Goal: Information Seeking & Learning: Find contact information

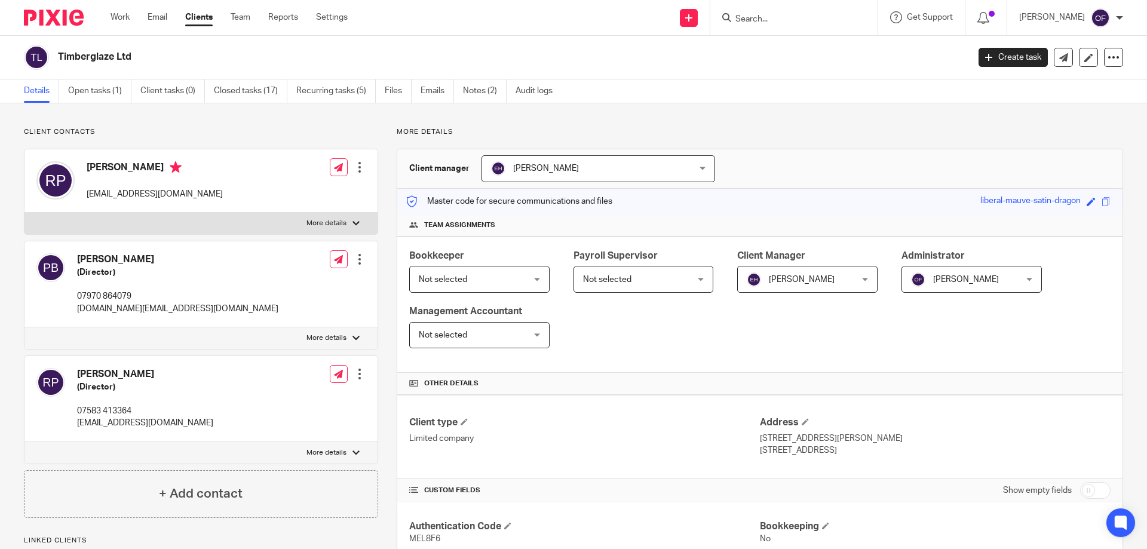
click at [753, 10] on form at bounding box center [797, 17] width 127 height 15
click at [762, 18] on input "Search" at bounding box center [788, 19] width 108 height 11
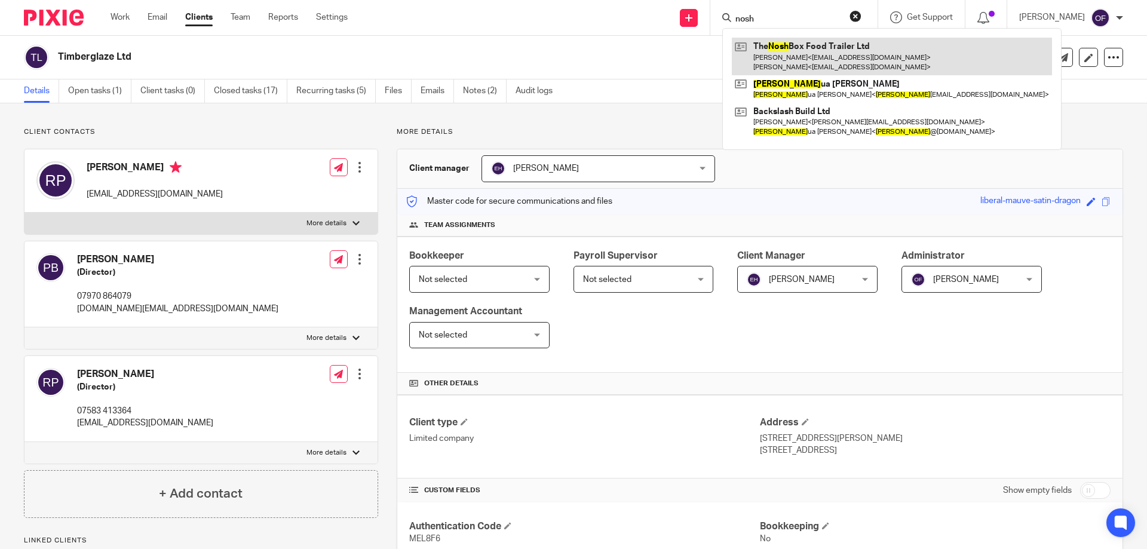
type input "nosh"
click at [804, 53] on link at bounding box center [892, 56] width 320 height 37
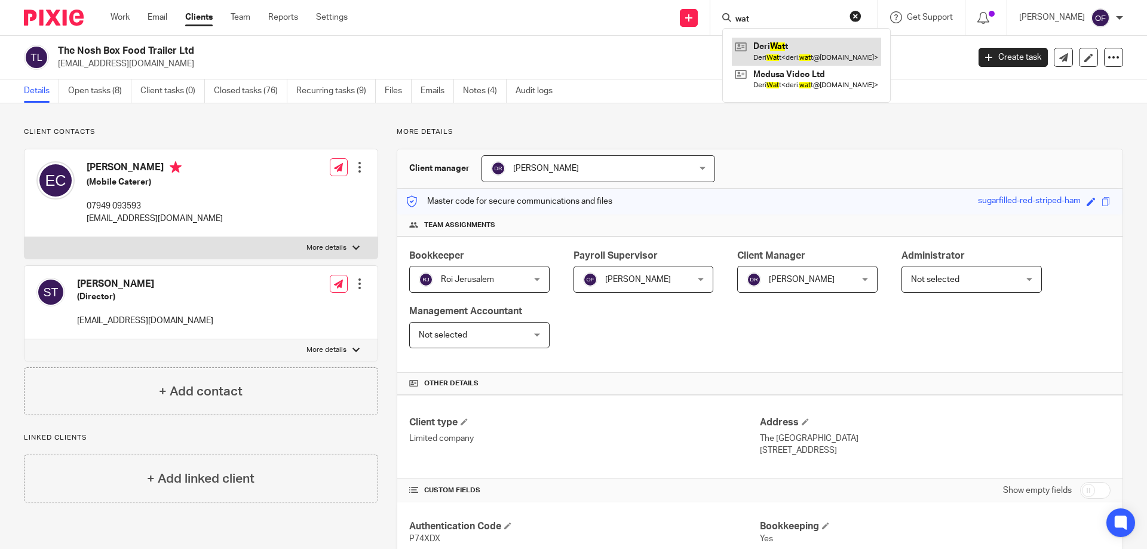
type input "wat"
click at [779, 47] on link at bounding box center [806, 51] width 149 height 27
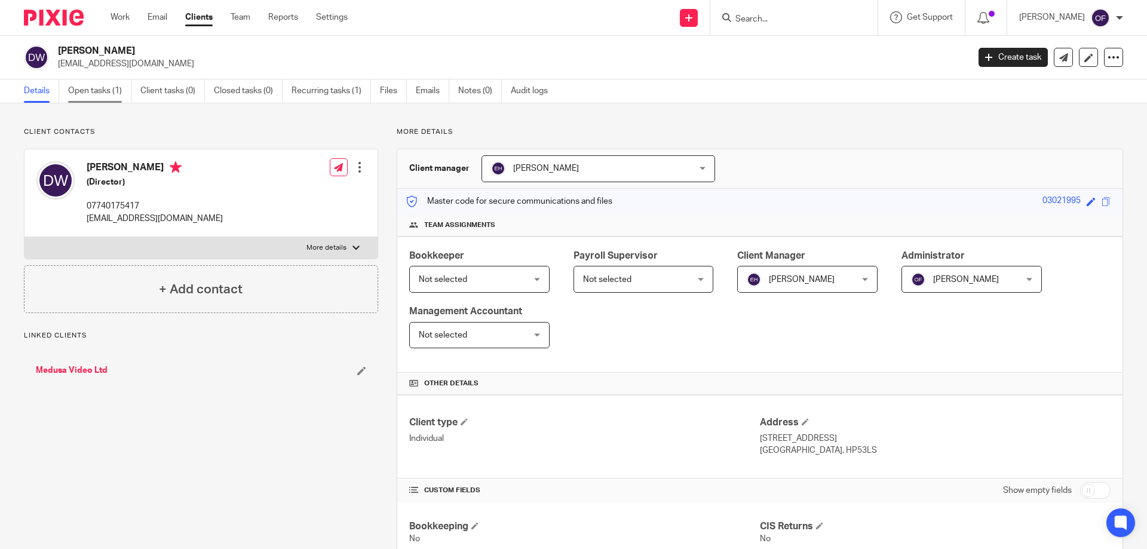
click at [108, 96] on link "Open tasks (1)" at bounding box center [99, 90] width 63 height 23
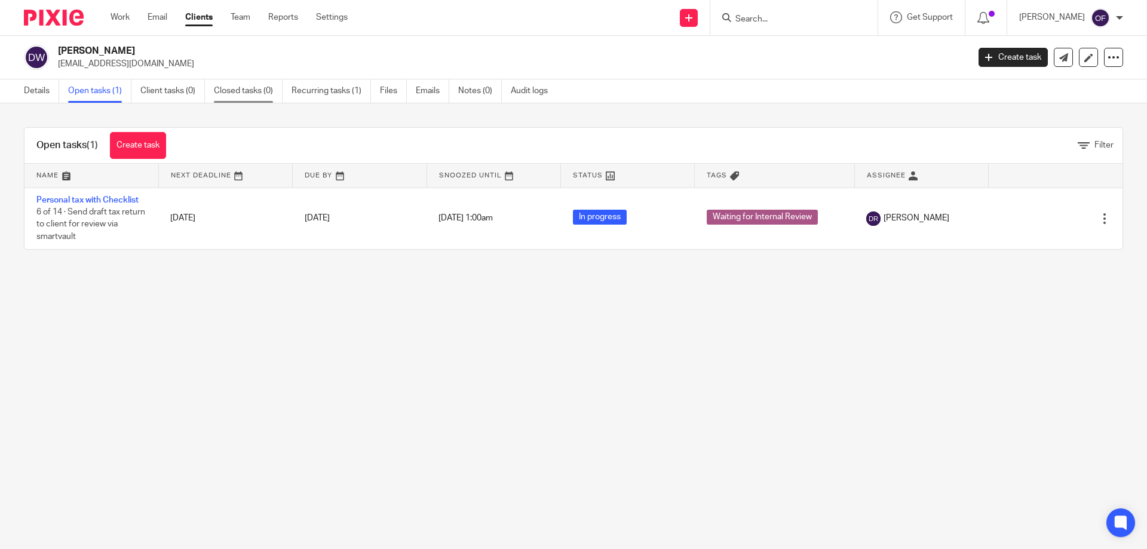
click at [243, 88] on link "Closed tasks (0)" at bounding box center [248, 90] width 69 height 23
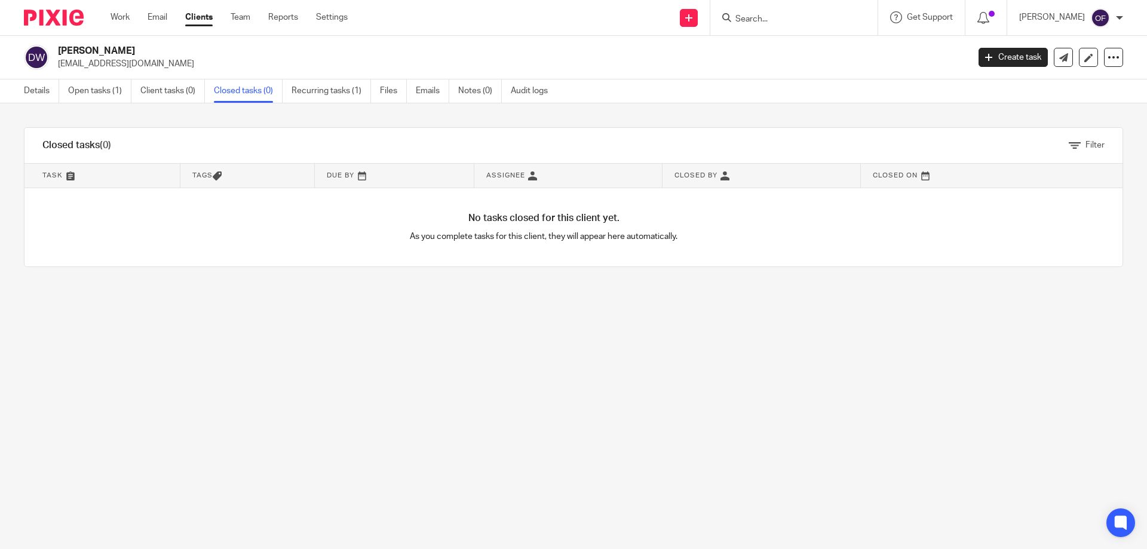
click at [163, 88] on link "Client tasks (0)" at bounding box center [172, 90] width 65 height 23
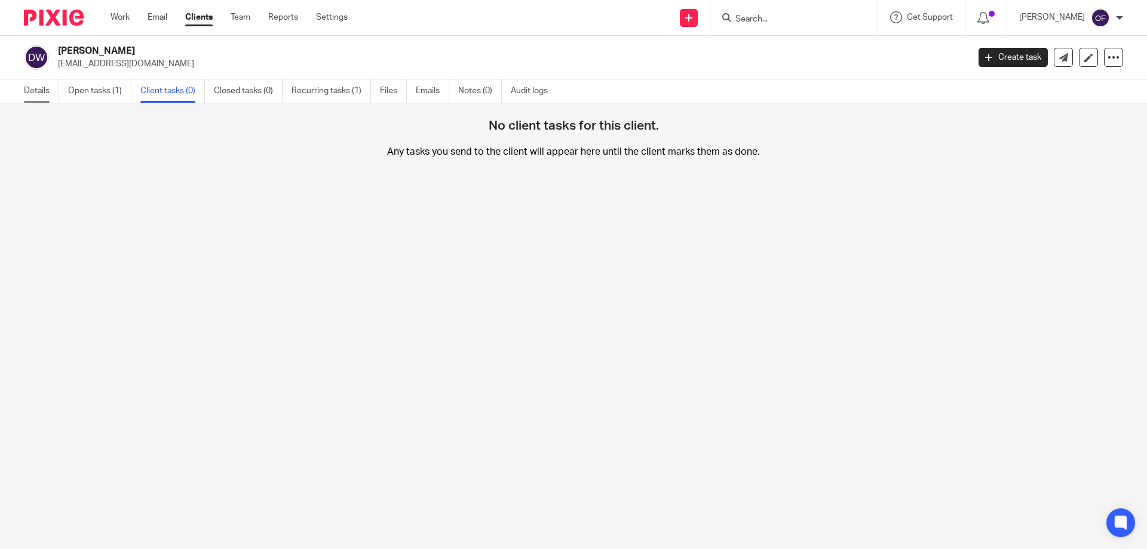
click at [45, 88] on link "Details" at bounding box center [41, 90] width 35 height 23
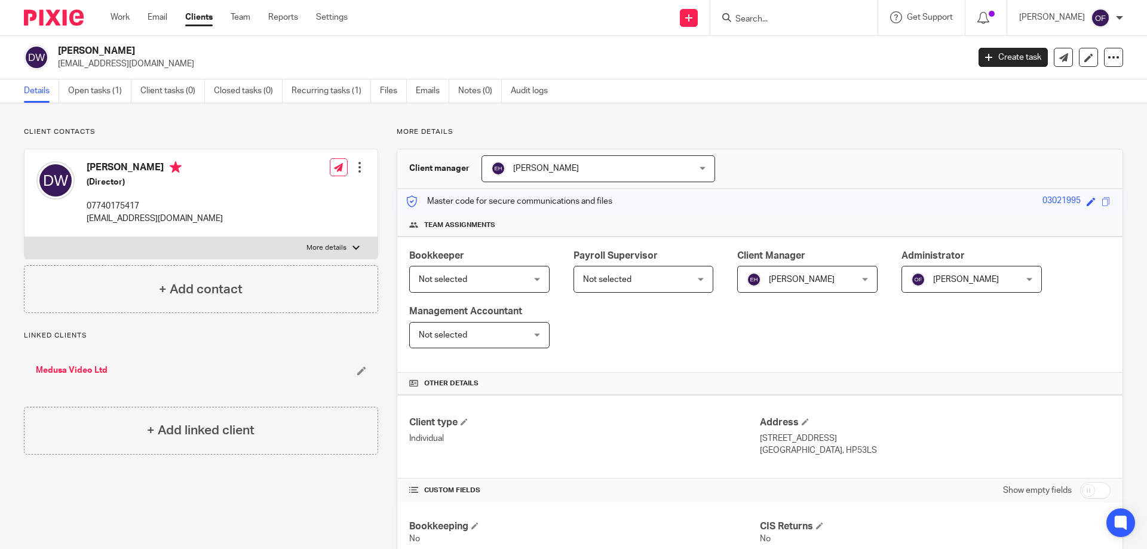
click at [79, 369] on link "Medusa Video Ltd" at bounding box center [72, 370] width 72 height 12
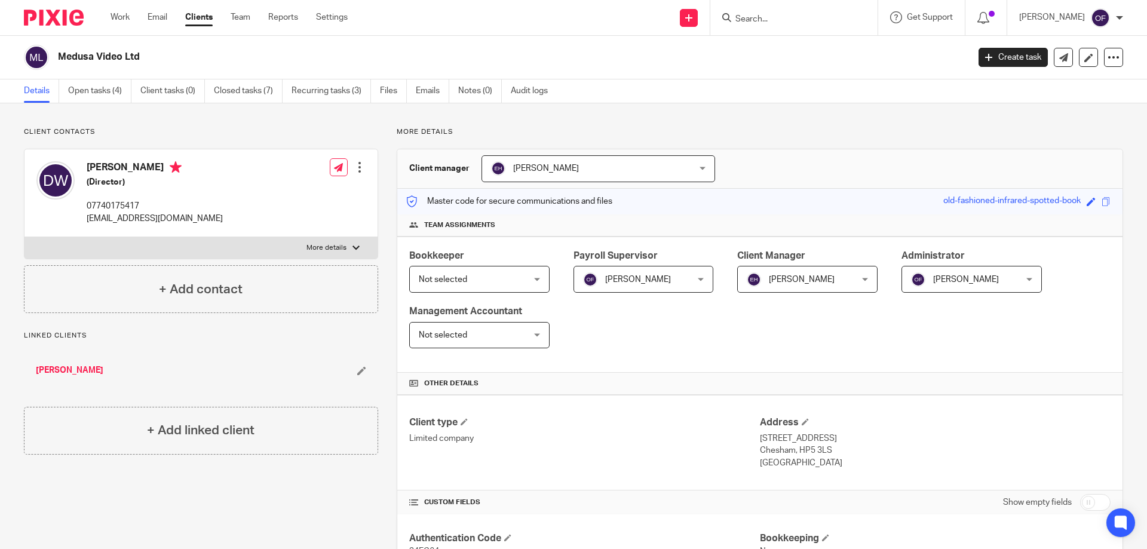
click at [52, 370] on link "Deri Watt" at bounding box center [70, 370] width 68 height 12
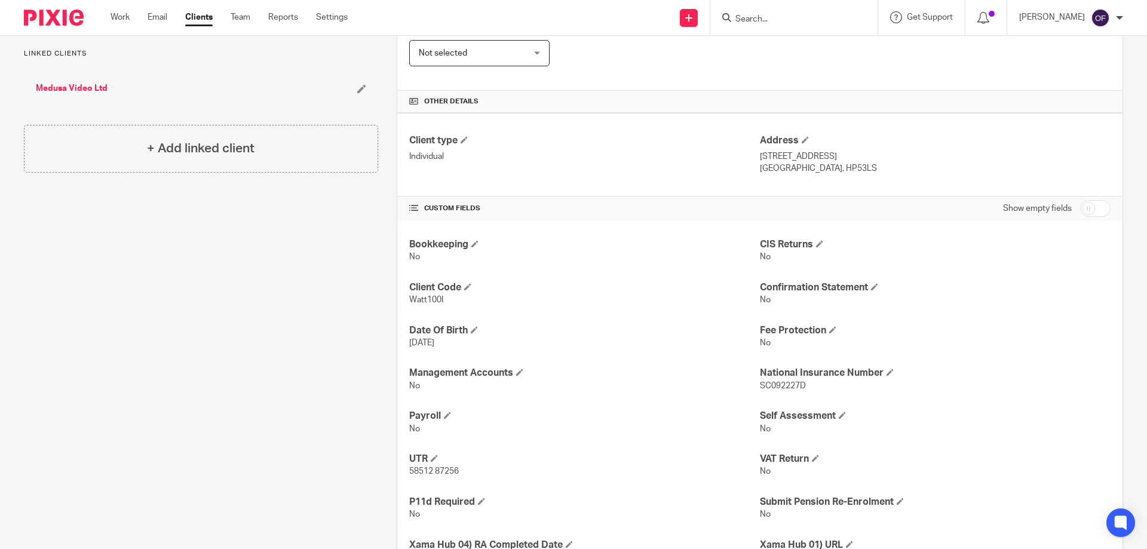
scroll to position [359, 0]
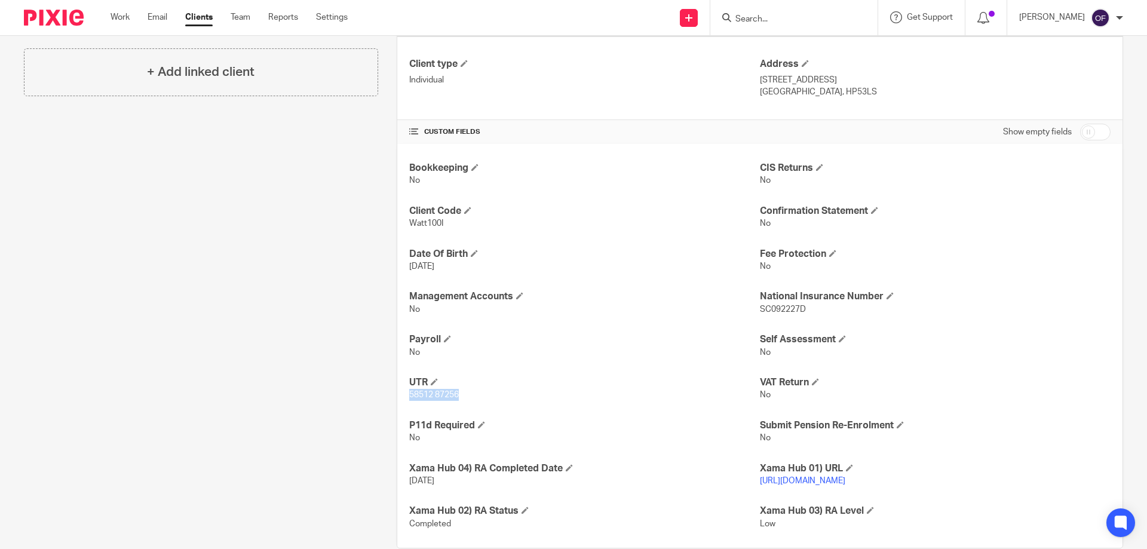
drag, startPoint x: 406, startPoint y: 393, endPoint x: 468, endPoint y: 395, distance: 62.2
click at [468, 395] on p "58512 87256" at bounding box center [584, 395] width 351 height 12
copy span "58512 87256"
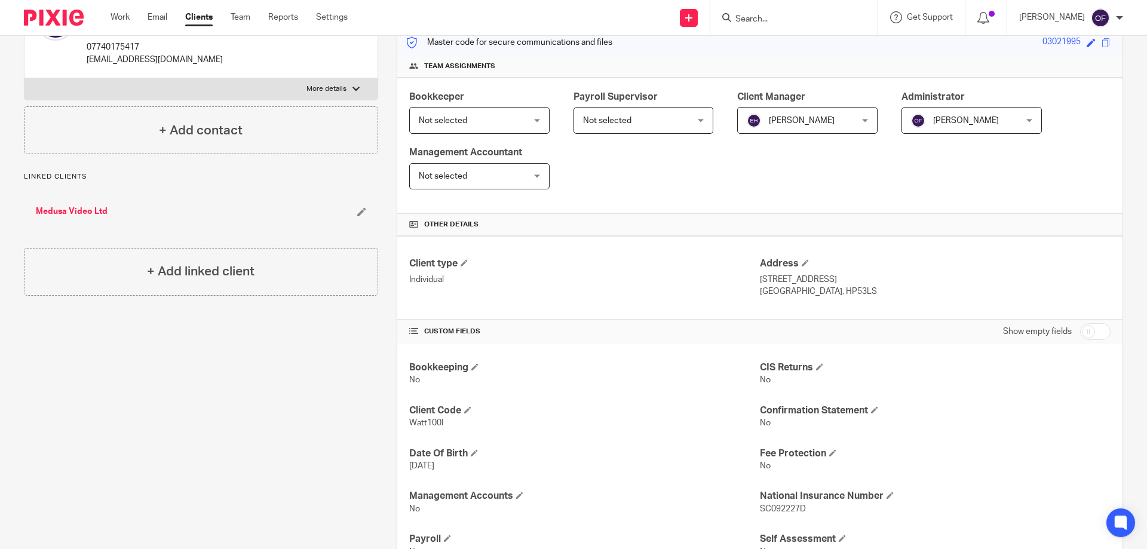
scroll to position [120, 0]
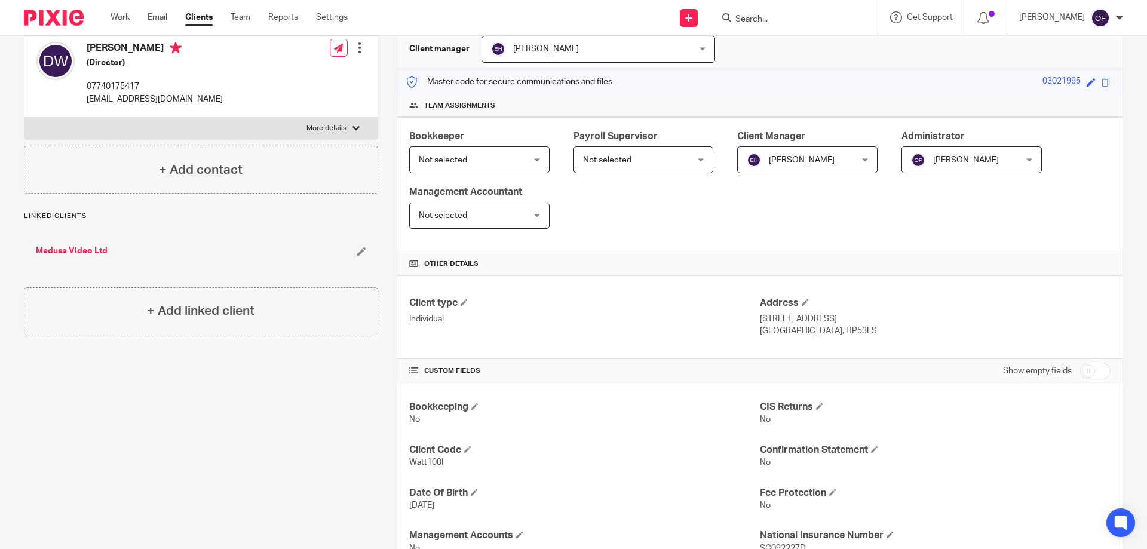
drag, startPoint x: 824, startPoint y: 330, endPoint x: 853, endPoint y: 333, distance: 29.4
click at [856, 333] on p "Buckinghamshire, HP53LS" at bounding box center [935, 331] width 351 height 12
copy p "HP53LS"
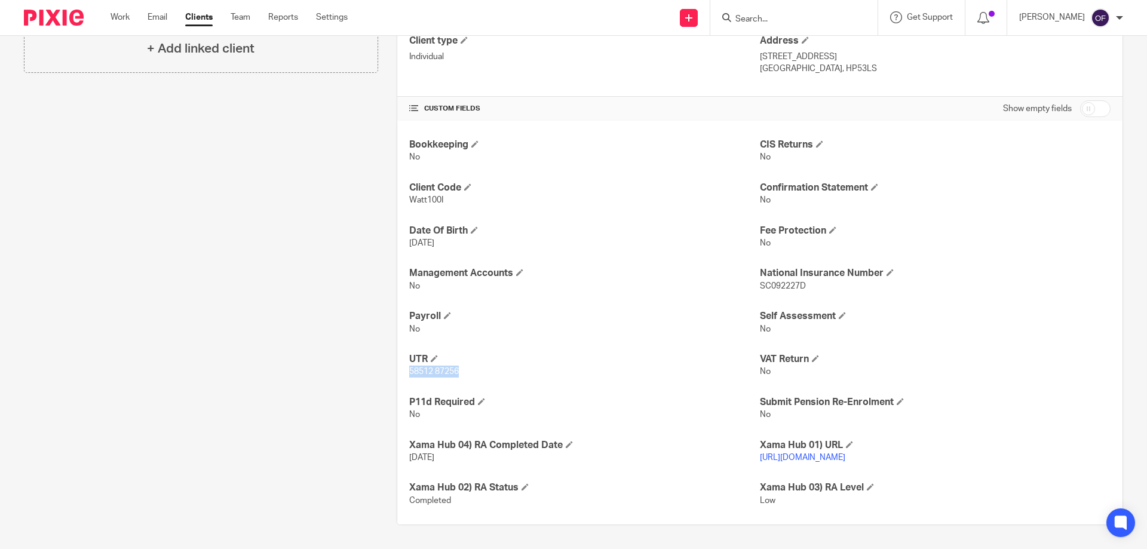
scroll to position [394, 0]
click at [436, 355] on span at bounding box center [434, 358] width 7 height 7
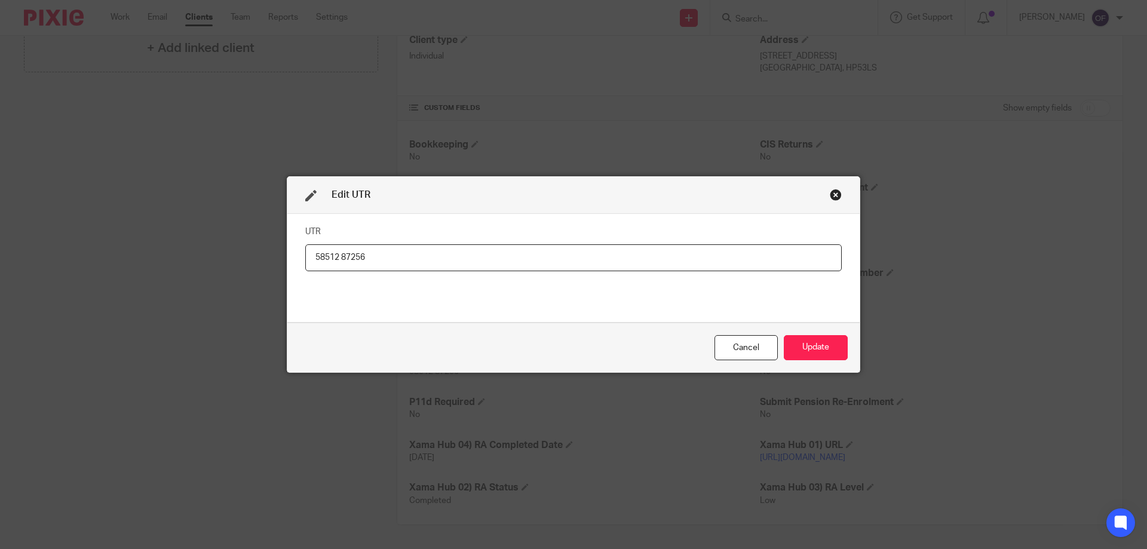
drag, startPoint x: 313, startPoint y: 256, endPoint x: 360, endPoint y: 258, distance: 47.8
click at [360, 258] on input "58512 87256" at bounding box center [573, 257] width 537 height 27
click at [831, 193] on div "Close this dialog window" at bounding box center [836, 195] width 12 height 12
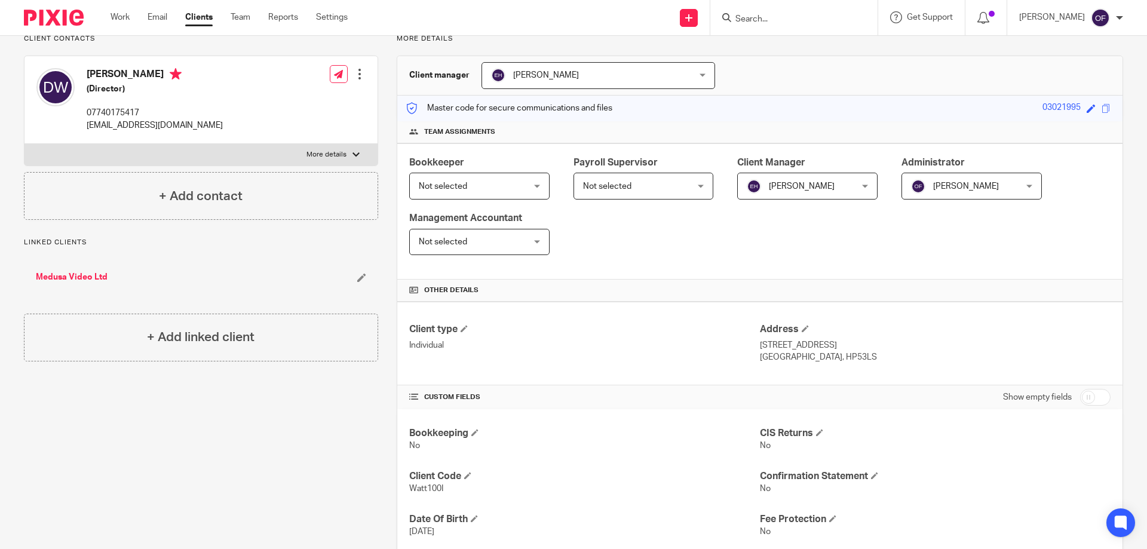
scroll to position [0, 0]
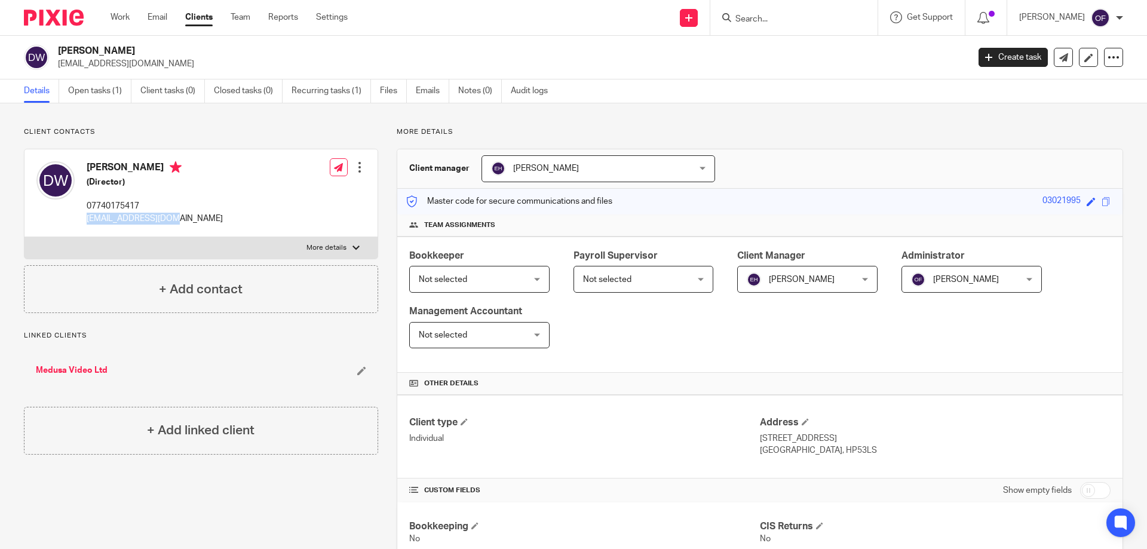
drag, startPoint x: 81, startPoint y: 221, endPoint x: 193, endPoint y: 214, distance: 112.0
click at [192, 215] on div "Deri Watt (Director) 07740175417 deri.watt@gmail.com Edit contact Create client…" at bounding box center [200, 193] width 353 height 88
copy p "deri.watt@gmail.com"
drag, startPoint x: 754, startPoint y: 439, endPoint x: 872, endPoint y: 452, distance: 119.0
click at [872, 452] on div "Address 54 Lye Green Road,, Chesham Buckinghamshire, HP53LS" at bounding box center [935, 436] width 351 height 40
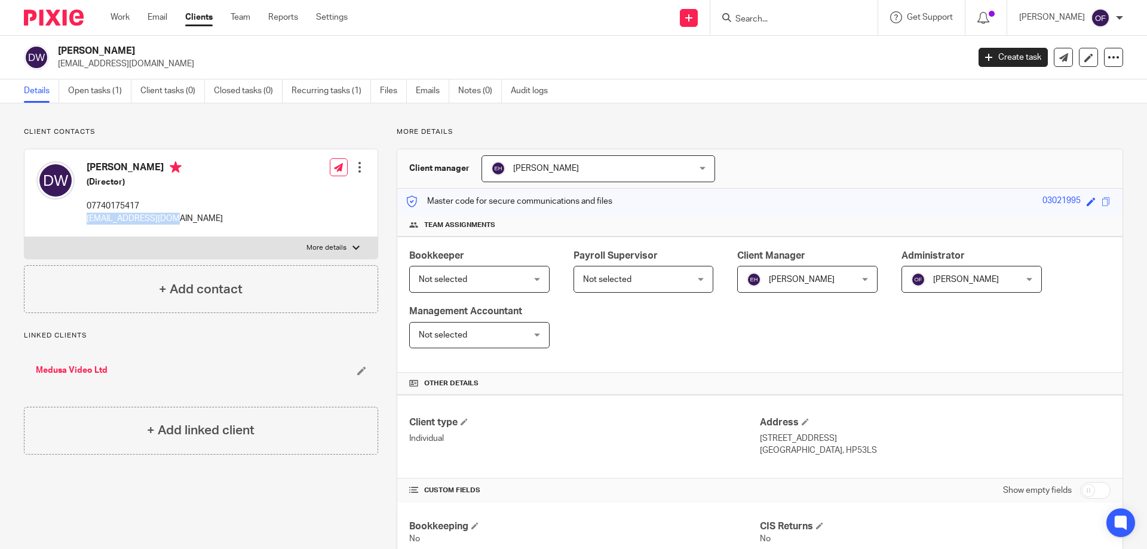
copy div "54 Lye Green Road,, Chesham Buckinghamshire, HP53LS"
click at [742, 18] on input "Search" at bounding box center [788, 19] width 108 height 11
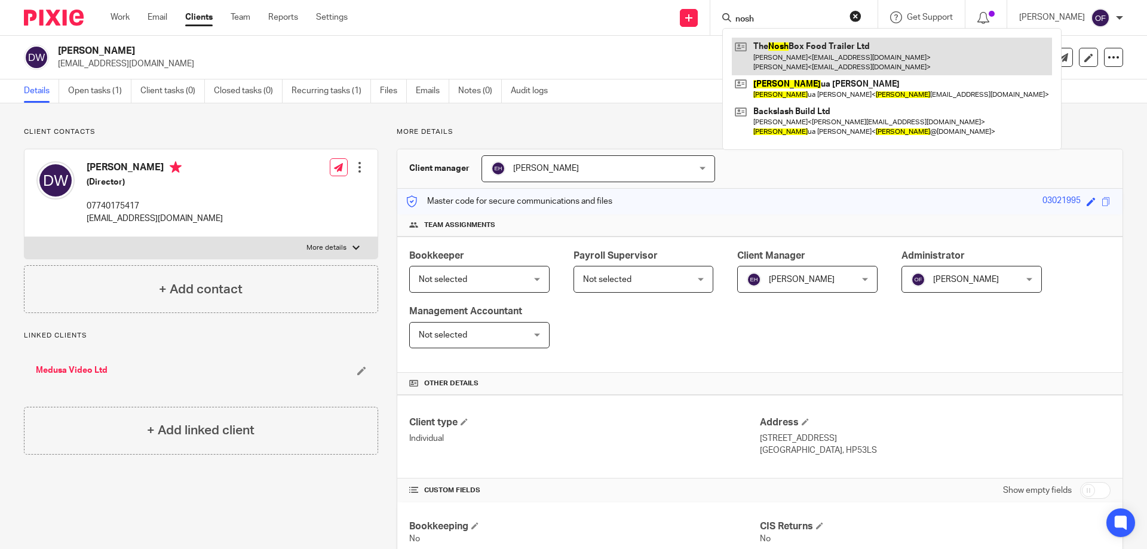
type input "nosh"
click at [825, 47] on link at bounding box center [892, 56] width 320 height 37
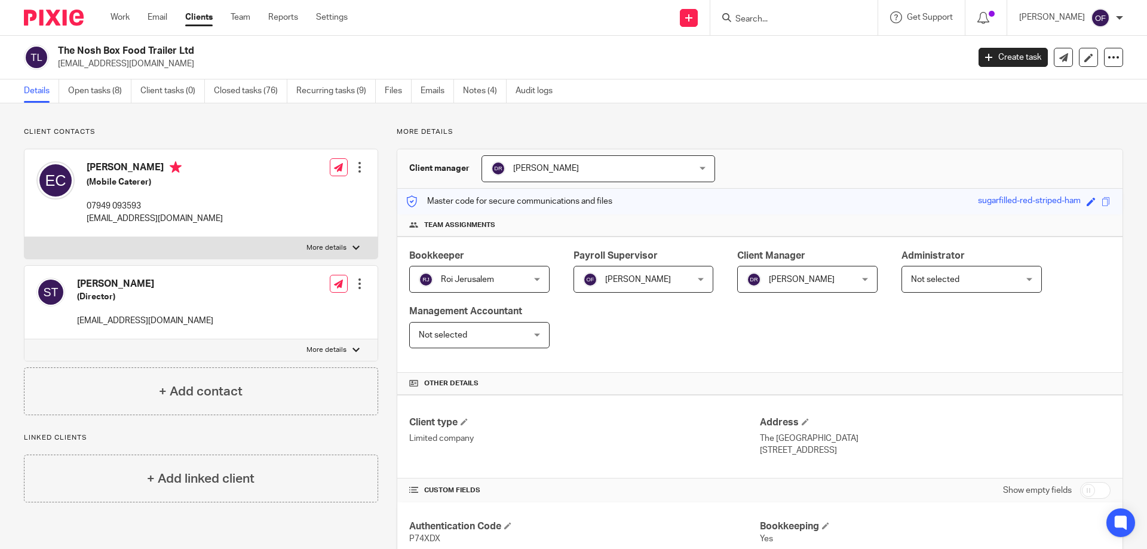
drag, startPoint x: 84, startPoint y: 166, endPoint x: 121, endPoint y: 166, distance: 37.6
click at [121, 166] on div "[PERSON_NAME] (Mobile Caterer) 07949 093593 [EMAIL_ADDRESS][DOMAIN_NAME]" at bounding box center [129, 192] width 186 height 75
copy h4 "[PERSON_NAME]"
click at [124, 164] on h4 "[PERSON_NAME]" at bounding box center [155, 168] width 136 height 15
drag, startPoint x: 125, startPoint y: 169, endPoint x: 157, endPoint y: 168, distance: 31.7
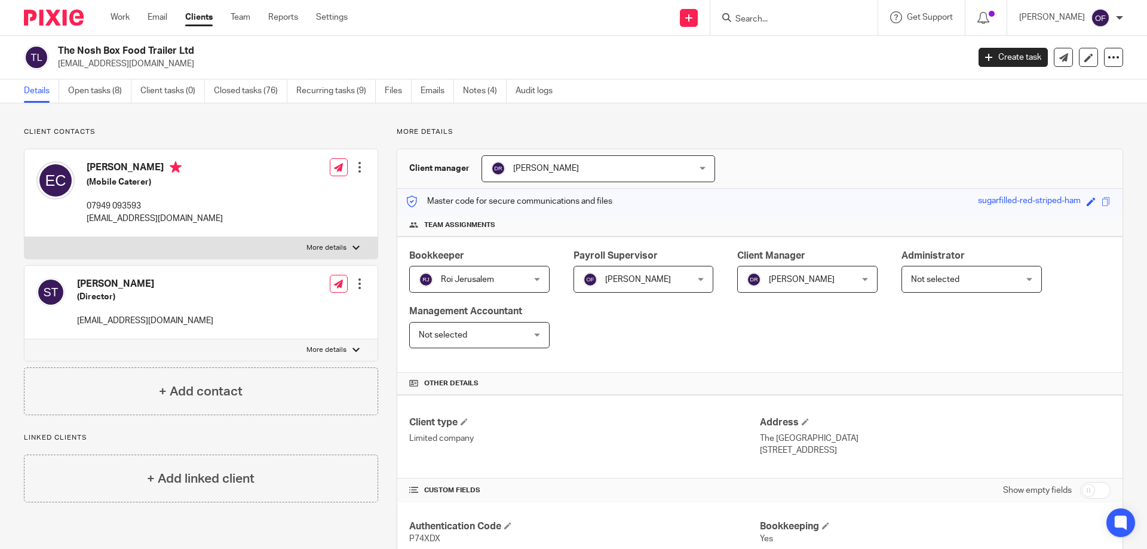
click at [157, 168] on h4 "[PERSON_NAME]" at bounding box center [155, 168] width 136 height 15
copy h4 "[PERSON_NAME]"
drag, startPoint x: 86, startPoint y: 219, endPoint x: 202, endPoint y: 222, distance: 116.0
click at [202, 222] on div "Eleanor Crosby (Mobile Caterer) 07949 093593 info@lacockshop.co.uk Edit contact…" at bounding box center [200, 193] width 353 height 88
copy p "info@lacockshop.co.uk"
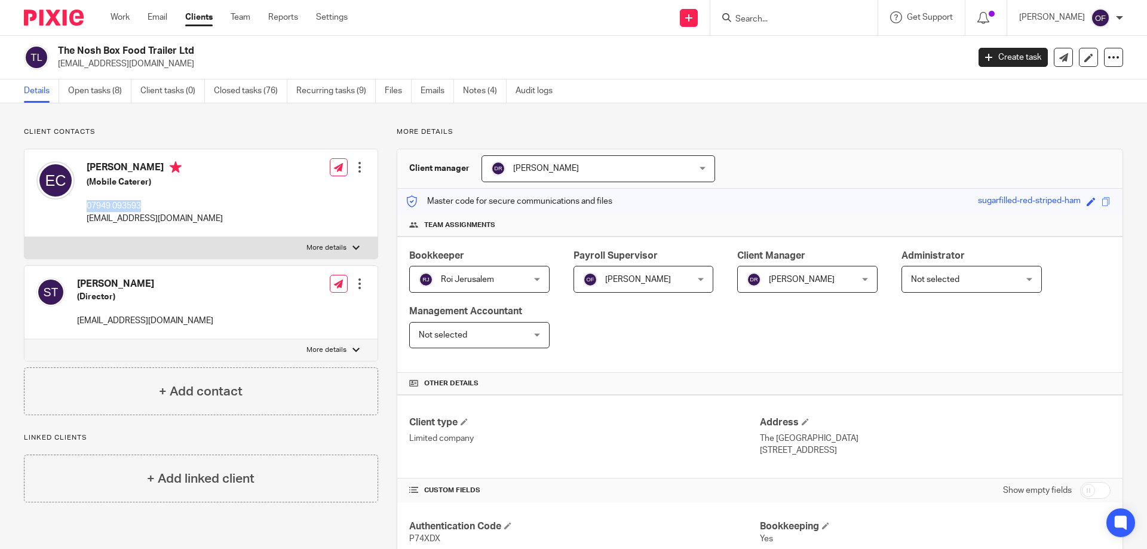
drag, startPoint x: 87, startPoint y: 204, endPoint x: 165, endPoint y: 209, distance: 77.9
click at [165, 209] on p "07949 093593" at bounding box center [155, 206] width 136 height 12
copy p "07949 093593"
drag, startPoint x: 75, startPoint y: 281, endPoint x: 99, endPoint y: 283, distance: 24.0
click at [99, 283] on div "Sam Thomas (Director) samalexanderthomas@gmail.com" at bounding box center [124, 302] width 177 height 61
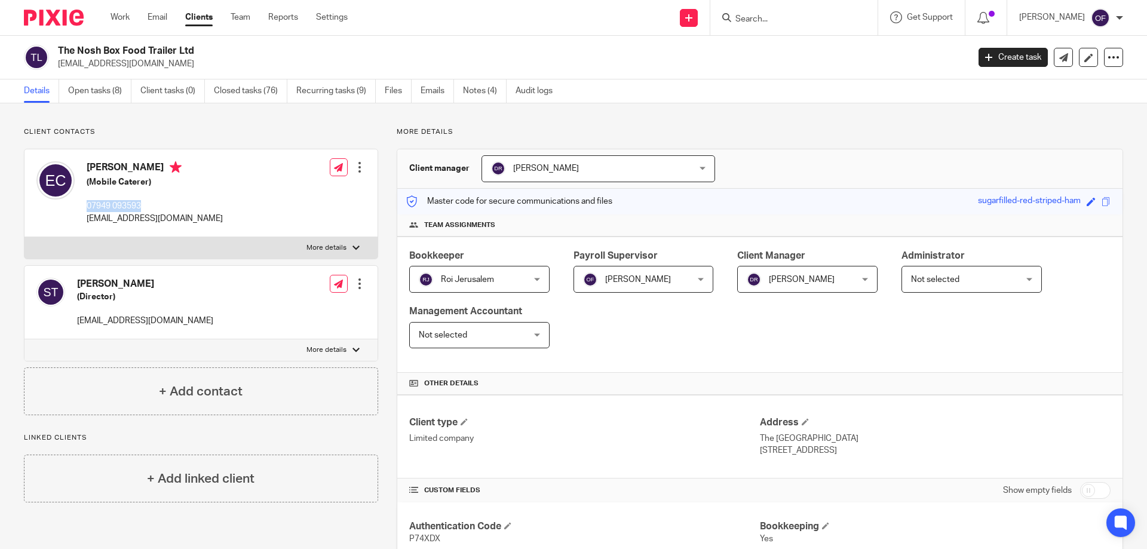
copy h4 "Sam"
click at [91, 287] on h4 "Sam Thomas" at bounding box center [145, 284] width 136 height 13
drag, startPoint x: 100, startPoint y: 282, endPoint x: 145, endPoint y: 281, distance: 44.2
click at [145, 281] on h4 "Sam Thomas" at bounding box center [145, 284] width 136 height 13
copy h4 "Thomas"
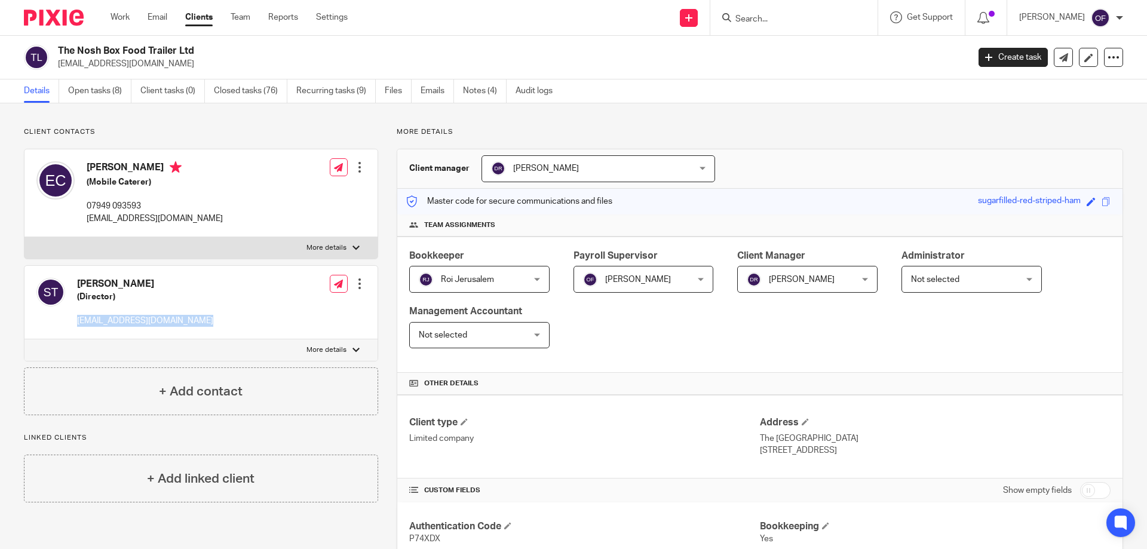
drag, startPoint x: 76, startPoint y: 320, endPoint x: 249, endPoint y: 314, distance: 172.8
click at [249, 314] on div "Sam Thomas (Director) samalexanderthomas@gmail.com Edit contact Create client f…" at bounding box center [200, 302] width 353 height 73
copy p "samalexanderthomas@gmail.com"
click at [771, 15] on input "Search" at bounding box center [788, 19] width 108 height 11
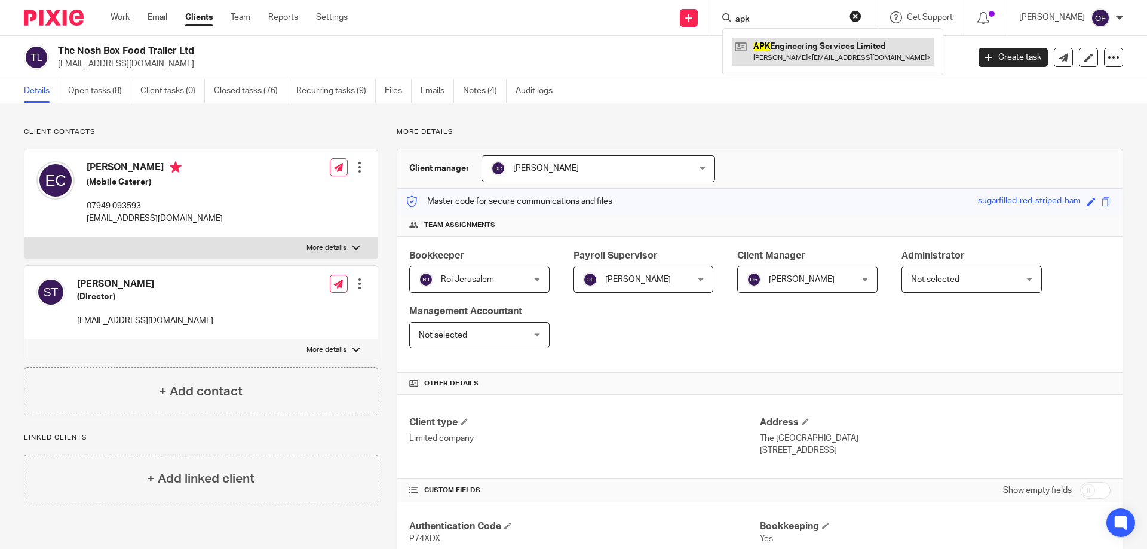
type input "apk"
click at [770, 48] on link at bounding box center [833, 51] width 202 height 27
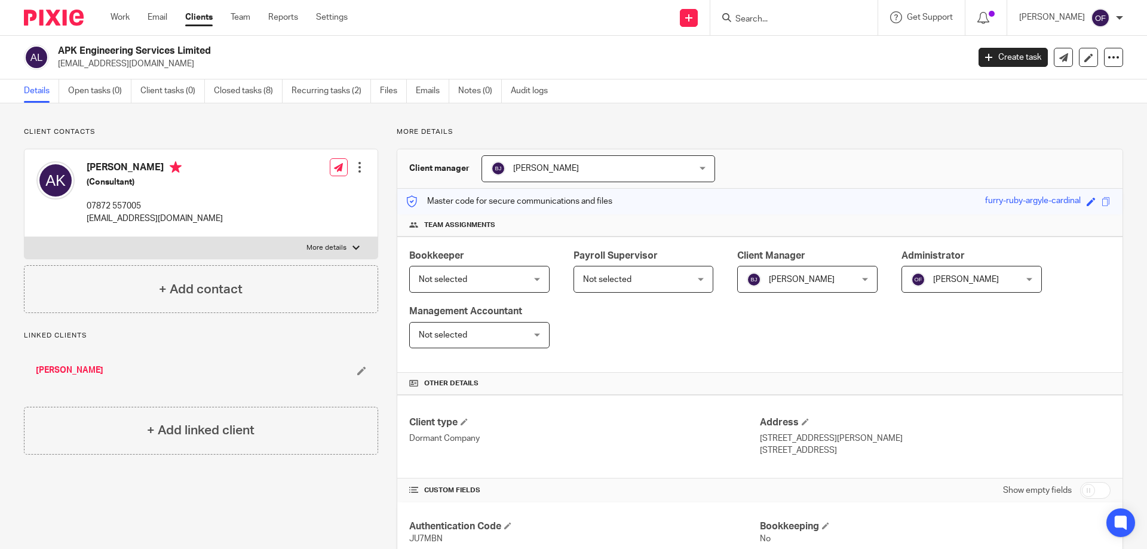
drag, startPoint x: 87, startPoint y: 161, endPoint x: 124, endPoint y: 171, distance: 38.4
click at [124, 171] on div "[PERSON_NAME] (Consultant) 07872 557005 [EMAIL_ADDRESS][DOMAIN_NAME]" at bounding box center [129, 192] width 186 height 75
copy h4 "[PERSON_NAME]"
click at [133, 176] on h4 "[PERSON_NAME]" at bounding box center [155, 168] width 136 height 15
drag, startPoint x: 128, startPoint y: 165, endPoint x: 195, endPoint y: 170, distance: 67.1
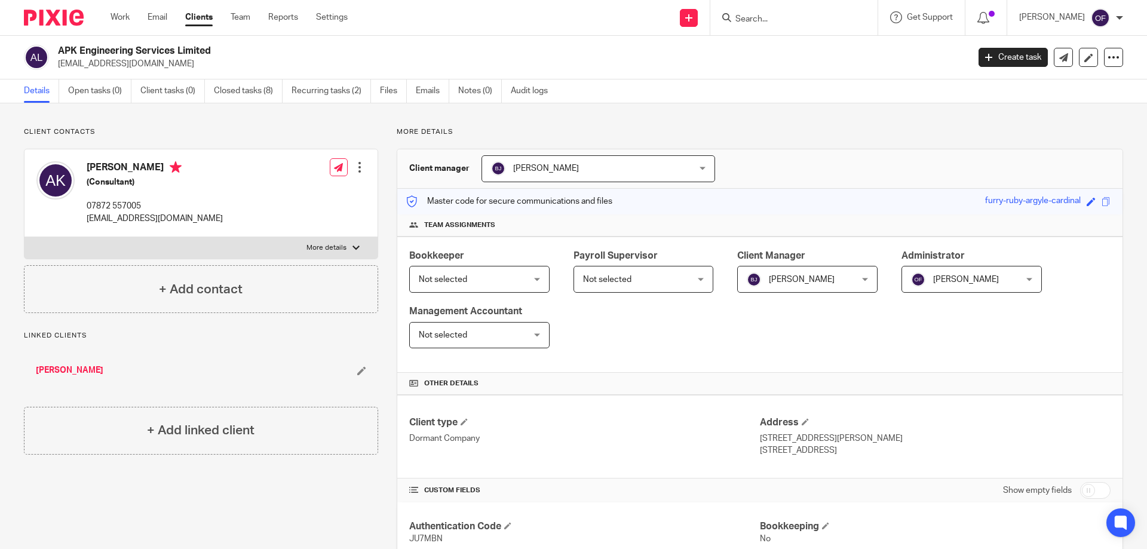
click at [195, 170] on h4 "[PERSON_NAME]" at bounding box center [155, 168] width 136 height 15
copy h4 "Kropywnyckyj"
drag, startPoint x: 82, startPoint y: 220, endPoint x: 215, endPoint y: 225, distance: 132.7
click at [215, 225] on div "Anthony Kropywnyckyj (Consultant) 07872 557005 tonykrop@gmail.com Edit contact …" at bounding box center [200, 193] width 353 height 88
copy p "tonykrop@gmail.com"
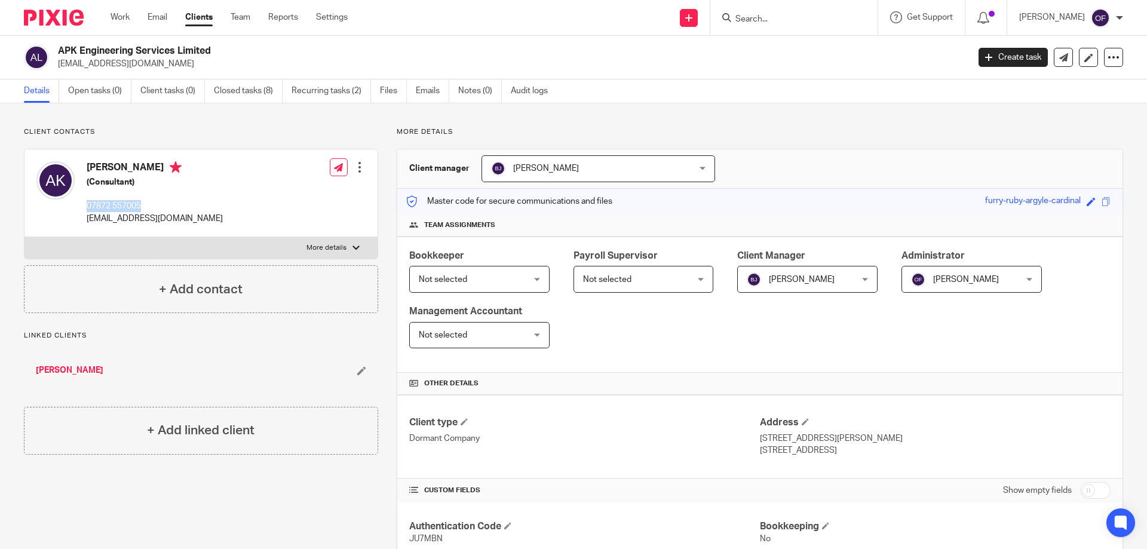
drag, startPoint x: 88, startPoint y: 203, endPoint x: 148, endPoint y: 203, distance: 60.4
click at [148, 203] on p "07872 557005" at bounding box center [155, 206] width 136 height 12
copy p "07872 557005"
click at [801, 16] on input "Search" at bounding box center [788, 19] width 108 height 11
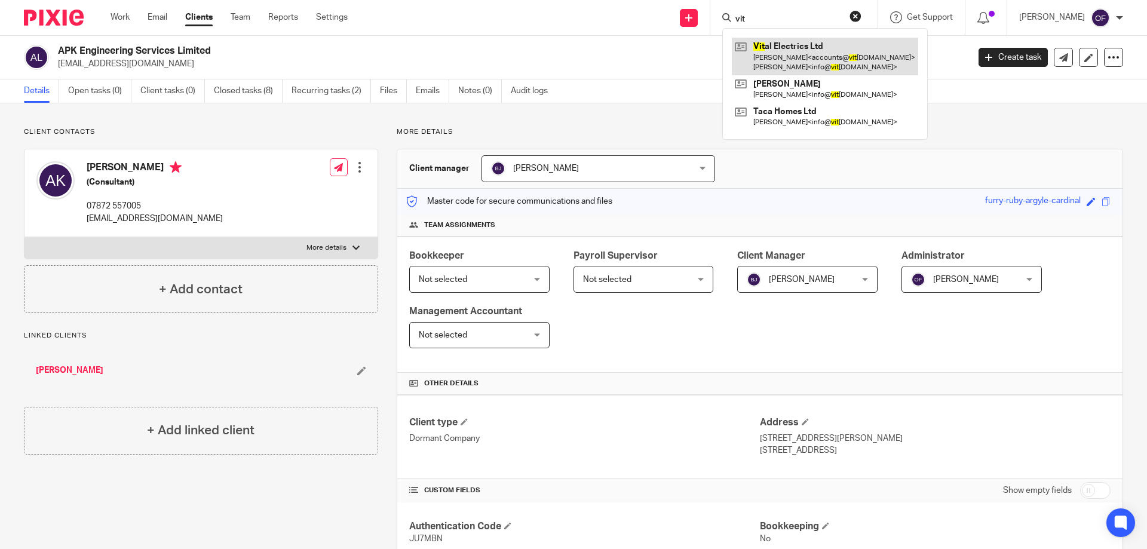
type input "vit"
click at [776, 64] on link at bounding box center [825, 56] width 186 height 37
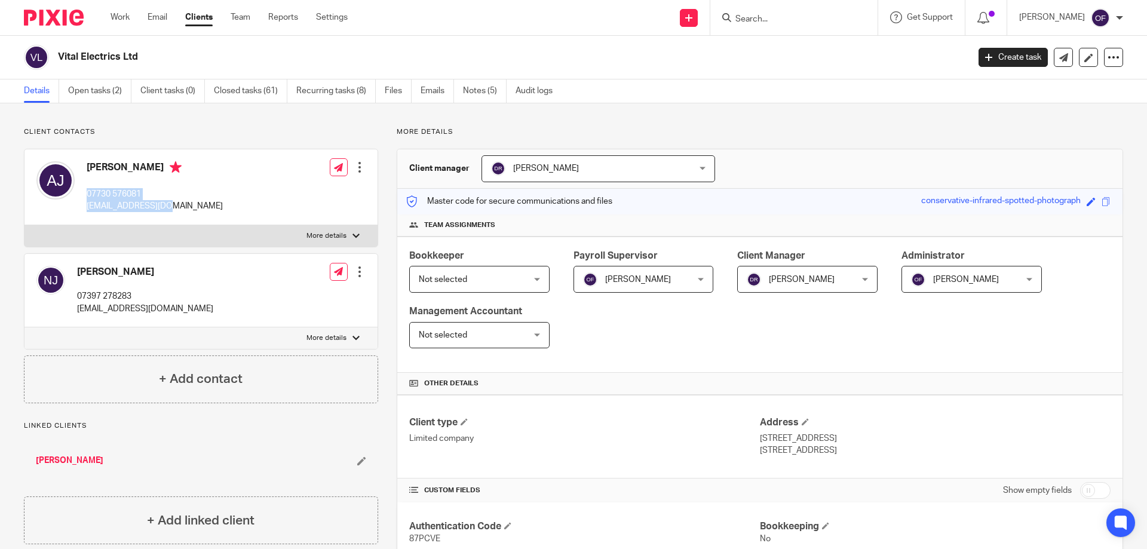
drag, startPoint x: 86, startPoint y: 193, endPoint x: 129, endPoint y: 181, distance: 44.6
click at [151, 200] on div "Adam Jones 07730 576081 info@vitalelectrics.com" at bounding box center [129, 186] width 186 height 63
click at [116, 168] on h4 "Adam Jones" at bounding box center [155, 168] width 136 height 15
drag, startPoint x: 88, startPoint y: 166, endPoint x: 112, endPoint y: 165, distance: 23.9
click at [112, 165] on h4 "Adam Jones" at bounding box center [155, 168] width 136 height 15
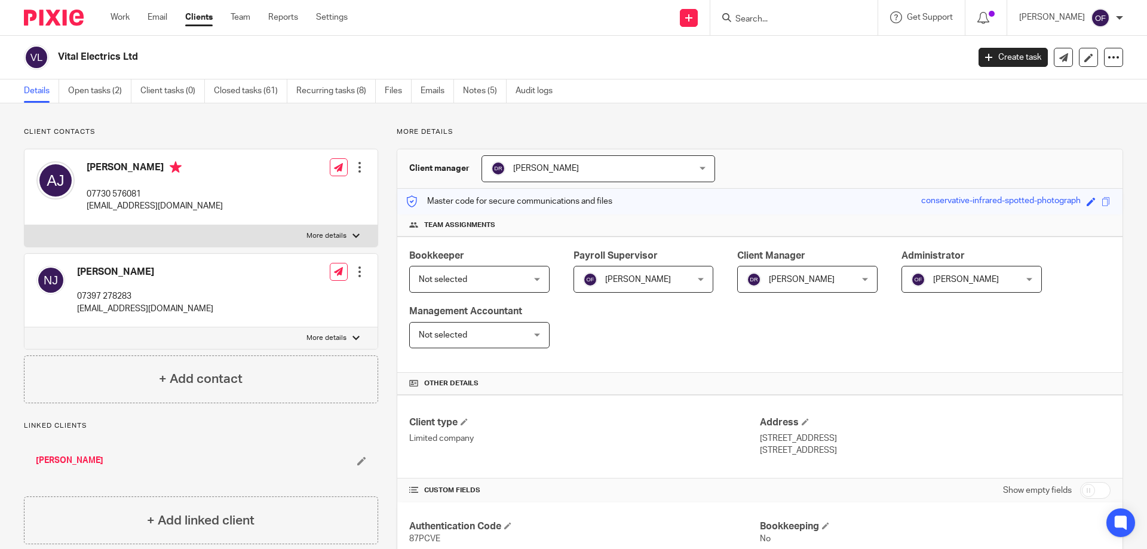
copy h4 "Adam"
click at [115, 173] on h4 "Adam Jones" at bounding box center [155, 168] width 136 height 15
drag, startPoint x: 121, startPoint y: 166, endPoint x: 141, endPoint y: 167, distance: 20.3
click at [141, 167] on h4 "Adam Jones" at bounding box center [155, 168] width 136 height 15
click at [138, 167] on h4 "Adam Jones" at bounding box center [155, 168] width 136 height 15
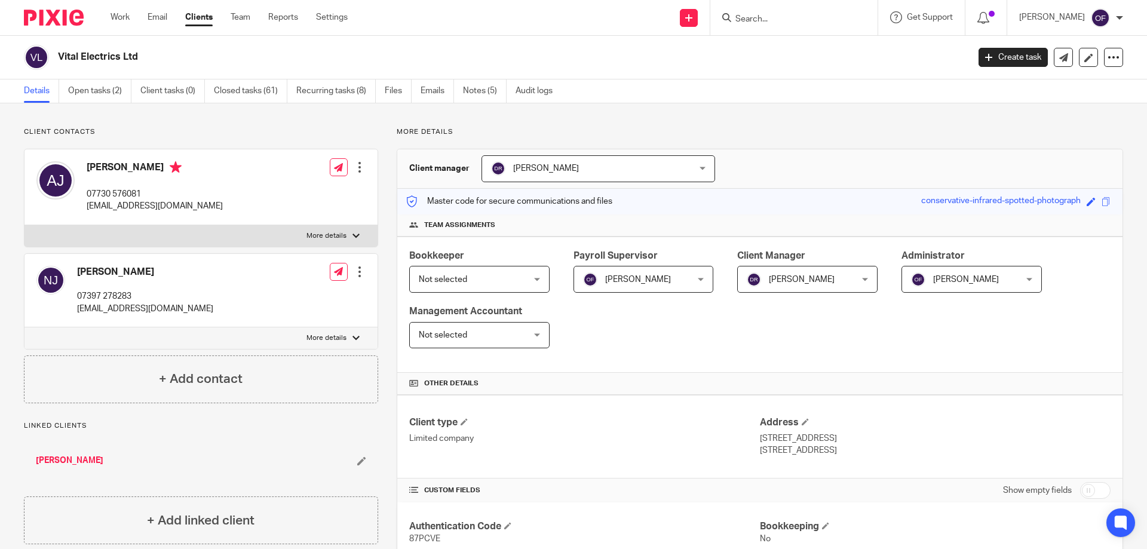
drag, startPoint x: 117, startPoint y: 168, endPoint x: 147, endPoint y: 166, distance: 30.6
click at [147, 166] on h4 "Adam Jones" at bounding box center [155, 168] width 136 height 15
copy h4 "Jones"
drag, startPoint x: 85, startPoint y: 193, endPoint x: 154, endPoint y: 194, distance: 68.1
click at [154, 194] on div "Adam Jones 07730 576081 info@vitalelectrics.com" at bounding box center [129, 186] width 186 height 63
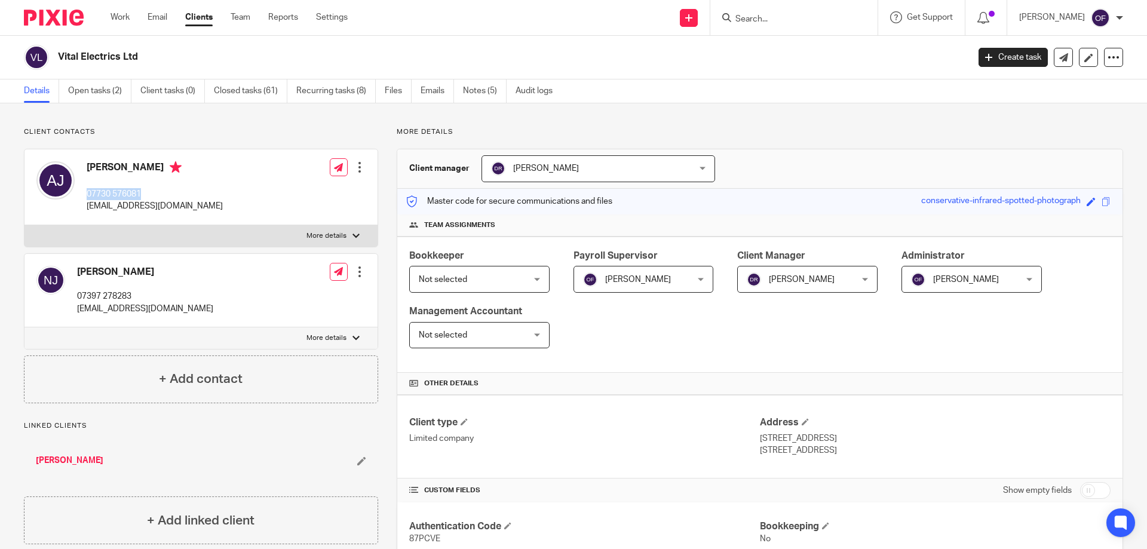
copy p "07730 576081"
drag, startPoint x: 87, startPoint y: 206, endPoint x: 213, endPoint y: 211, distance: 126.2
click at [213, 211] on div "Adam Jones 07730 576081 info@vitalelectrics.com Edit contact Create client from…" at bounding box center [200, 187] width 353 height 76
copy p "info@vitalelectrics.com"
click at [778, 22] on input "Search" at bounding box center [788, 19] width 108 height 11
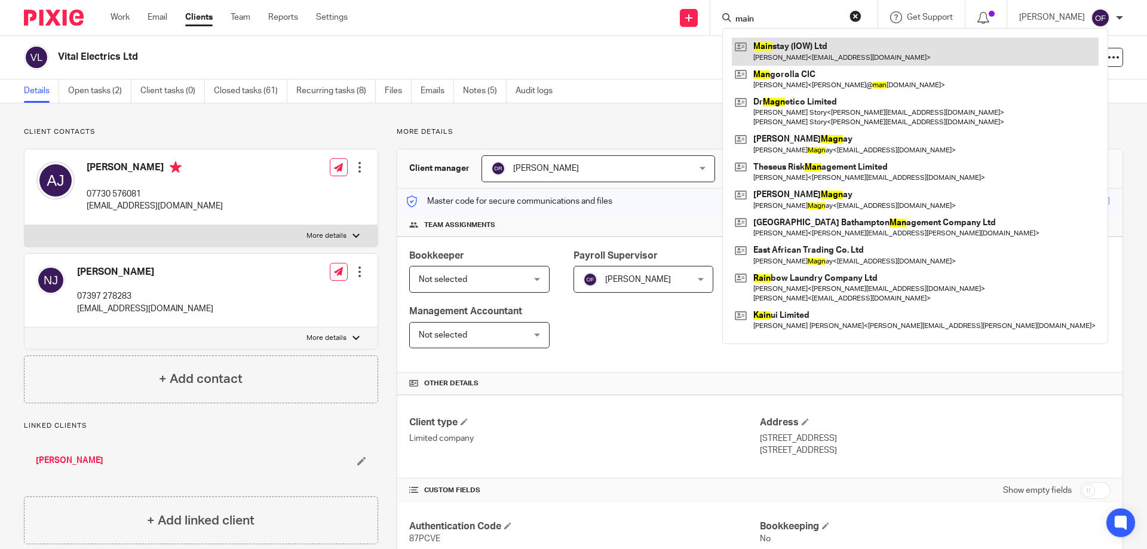
type input "main"
click at [759, 50] on link at bounding box center [915, 51] width 367 height 27
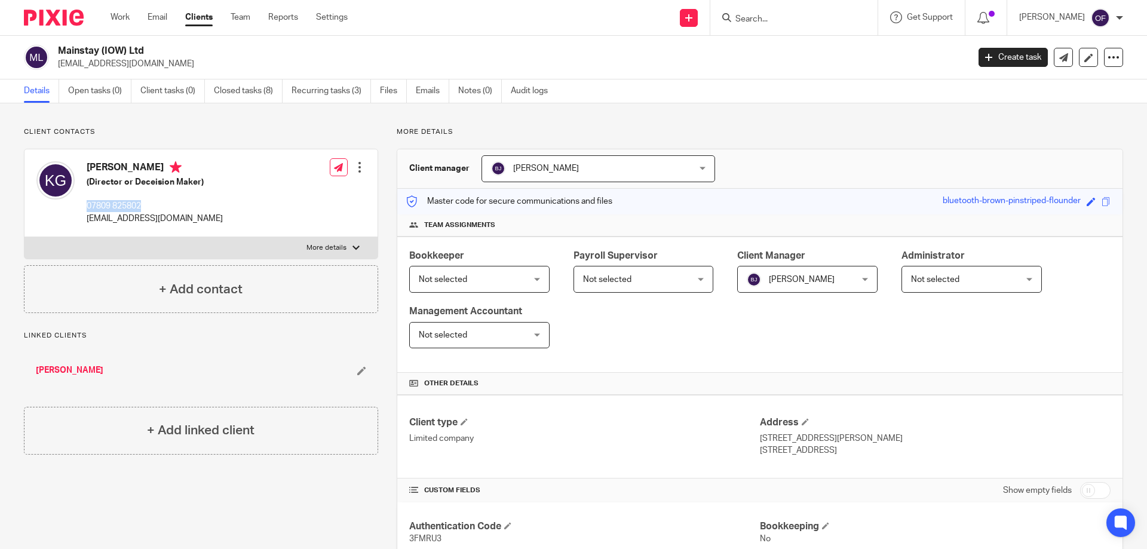
drag, startPoint x: 88, startPoint y: 203, endPoint x: 192, endPoint y: 207, distance: 104.7
click at [191, 207] on p "07809 825802" at bounding box center [155, 206] width 136 height 12
copy p "07809 825802"
drag, startPoint x: 87, startPoint y: 219, endPoint x: 199, endPoint y: 220, distance: 111.7
click at [199, 220] on p "[EMAIL_ADDRESS][DOMAIN_NAME]" at bounding box center [155, 219] width 136 height 12
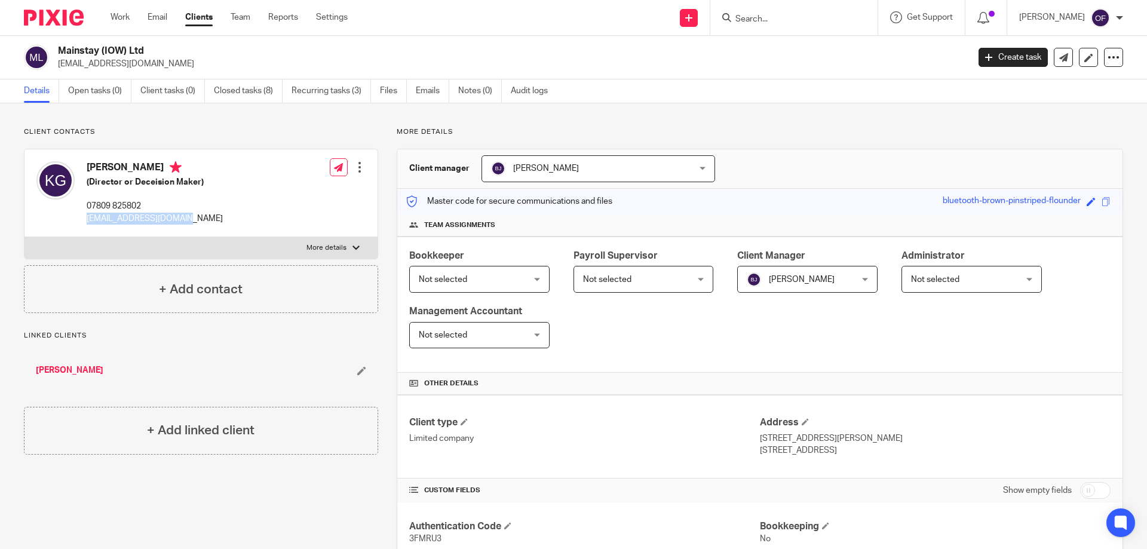
copy p "[EMAIL_ADDRESS][DOMAIN_NAME]"
drag, startPoint x: 87, startPoint y: 166, endPoint x: 124, endPoint y: 167, distance: 37.1
click at [124, 167] on h4 "[PERSON_NAME]" at bounding box center [155, 168] width 136 height 15
copy h4 "[PERSON_NAME]"
click at [126, 166] on h4 "[PERSON_NAME]" at bounding box center [155, 168] width 136 height 15
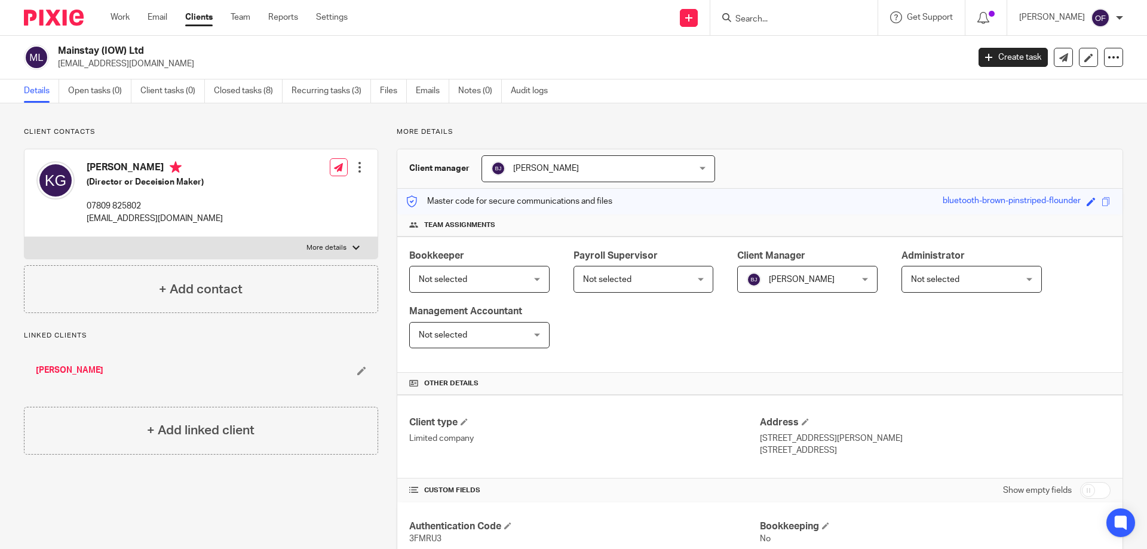
drag, startPoint x: 125, startPoint y: 166, endPoint x: 165, endPoint y: 170, distance: 39.7
click at [167, 169] on h4 "[PERSON_NAME]" at bounding box center [155, 168] width 136 height 15
copy h4 "Gumbrell"
click at [777, 20] on input "Search" at bounding box center [788, 19] width 108 height 11
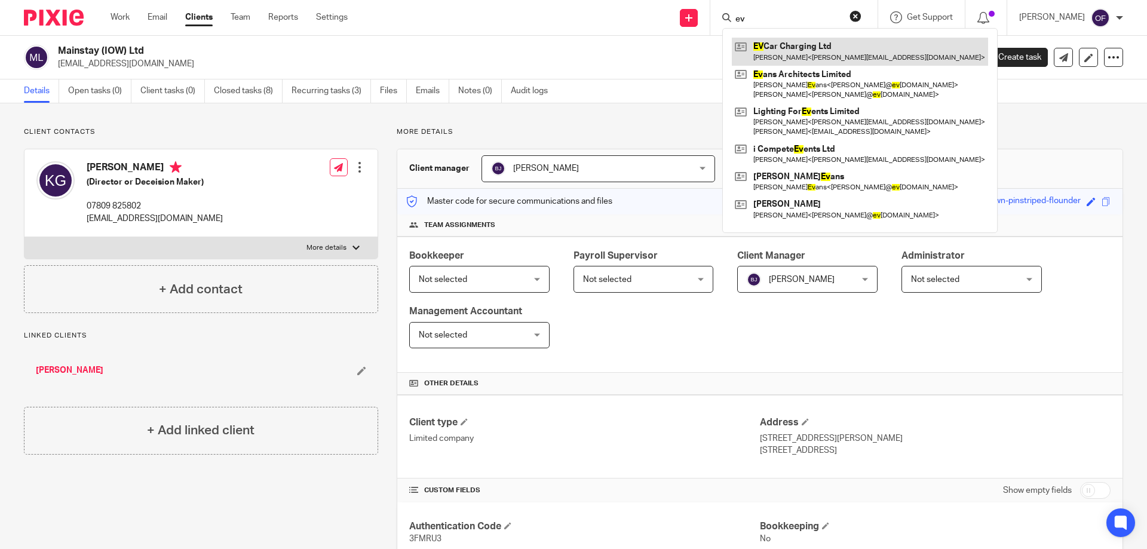
type input "ev"
click at [765, 47] on link at bounding box center [860, 51] width 256 height 27
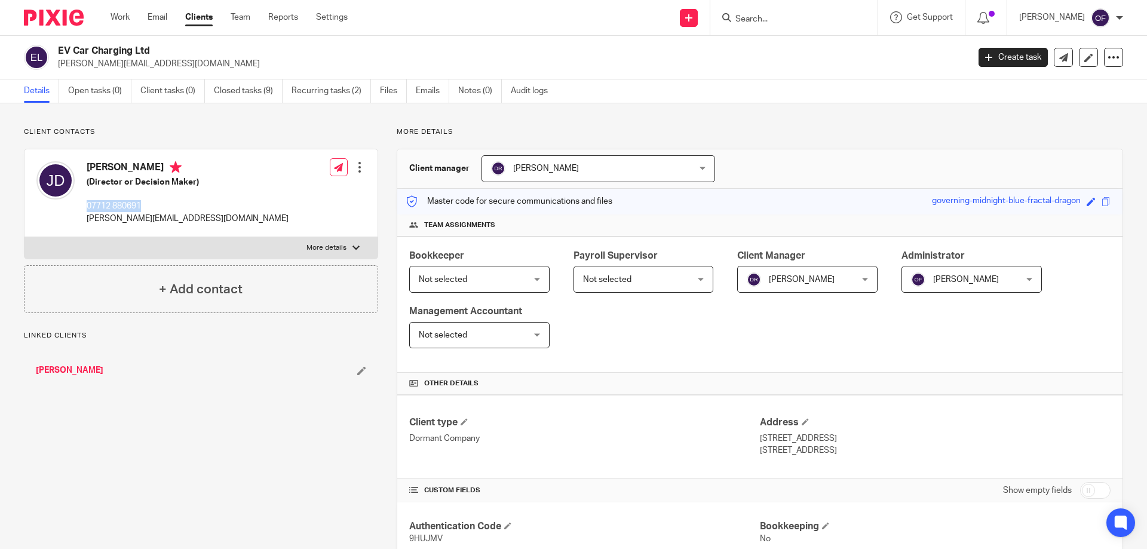
drag, startPoint x: 84, startPoint y: 206, endPoint x: 172, endPoint y: 197, distance: 88.9
click at [171, 201] on div "[PERSON_NAME] (Director or Decision Maker) 07712 880691 [PERSON_NAME][EMAIL_ADD…" at bounding box center [162, 192] width 252 height 75
copy p "07712 880691"
drag, startPoint x: 86, startPoint y: 217, endPoint x: 209, endPoint y: 217, distance: 123.1
click at [209, 217] on div "[PERSON_NAME] (Director or Decision Maker) 07712 880691 [PERSON_NAME][EMAIL_ADD…" at bounding box center [200, 193] width 353 height 88
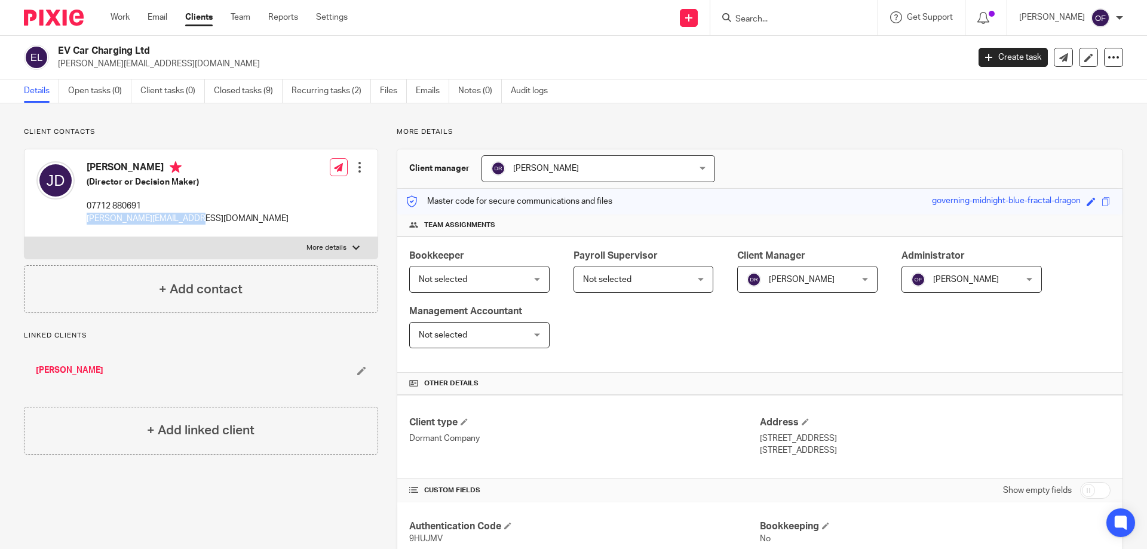
copy p "[PERSON_NAME][EMAIL_ADDRESS][DOMAIN_NAME]"
drag, startPoint x: 87, startPoint y: 168, endPoint x: 116, endPoint y: 172, distance: 29.6
click at [116, 172] on h4 "[PERSON_NAME]" at bounding box center [188, 168] width 202 height 15
copy h4 "[PERSON_NAME]"
click at [125, 165] on h4 "[PERSON_NAME]" at bounding box center [188, 168] width 202 height 15
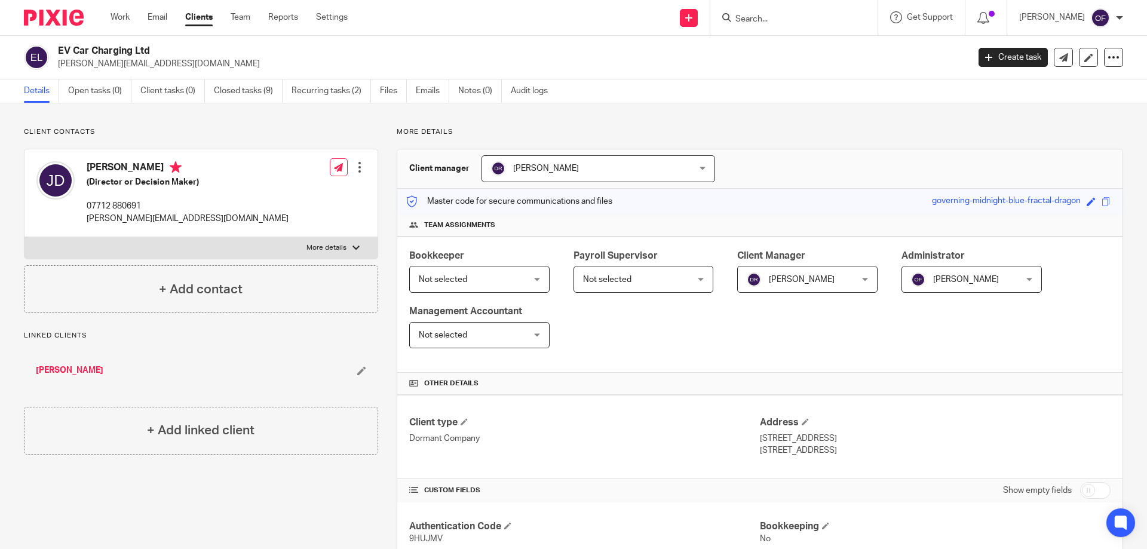
drag, startPoint x: 115, startPoint y: 167, endPoint x: 142, endPoint y: 167, distance: 27.5
click at [142, 167] on h4 "[PERSON_NAME]" at bounding box center [188, 168] width 202 height 15
copy h4 "[PERSON_NAME]"
click at [766, 20] on input "Search" at bounding box center [788, 19] width 108 height 11
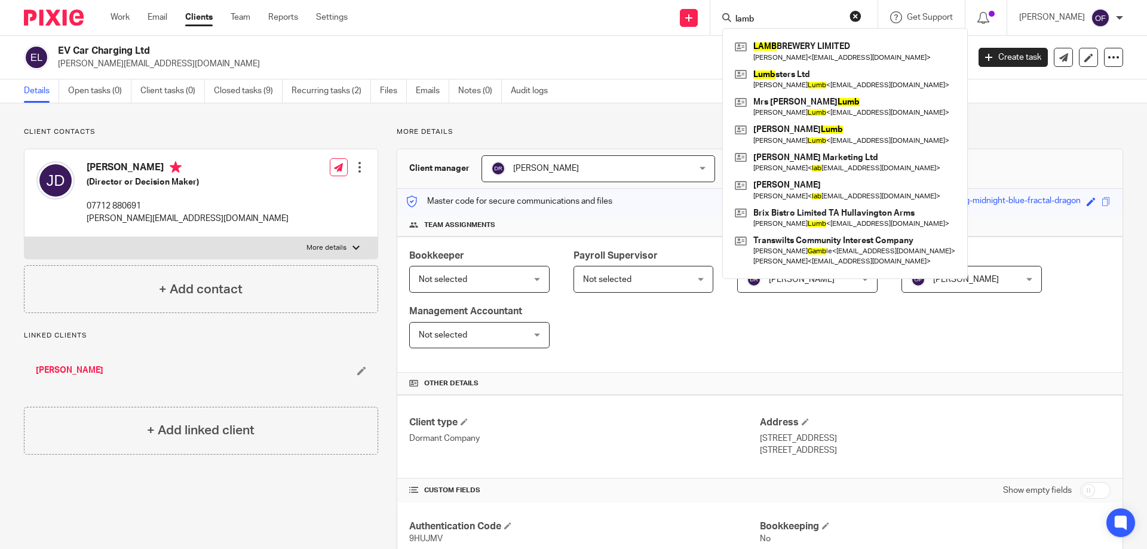
type input "lamb"
click button "submit" at bounding box center [0, 0] width 0 height 0
click at [802, 62] on link at bounding box center [845, 51] width 226 height 27
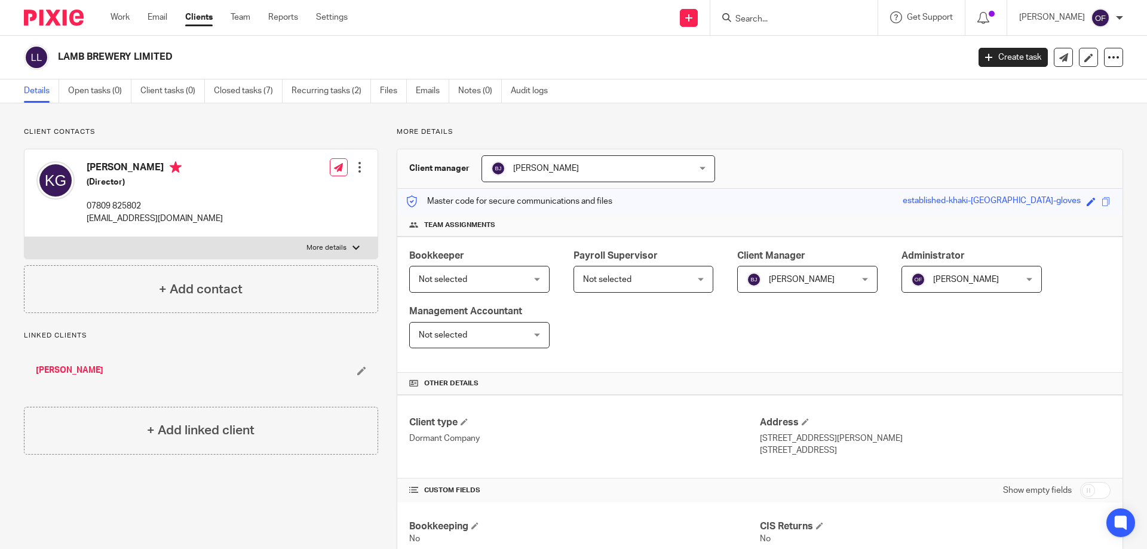
drag, startPoint x: 88, startPoint y: 168, endPoint x: 108, endPoint y: 166, distance: 20.5
click at [108, 166] on h4 "[PERSON_NAME]" at bounding box center [155, 168] width 136 height 15
copy h4 "[PERSON_NAME]"
click at [118, 167] on h4 "[PERSON_NAME]" at bounding box center [155, 168] width 136 height 15
drag, startPoint x: 110, startPoint y: 167, endPoint x: 154, endPoint y: 167, distance: 43.6
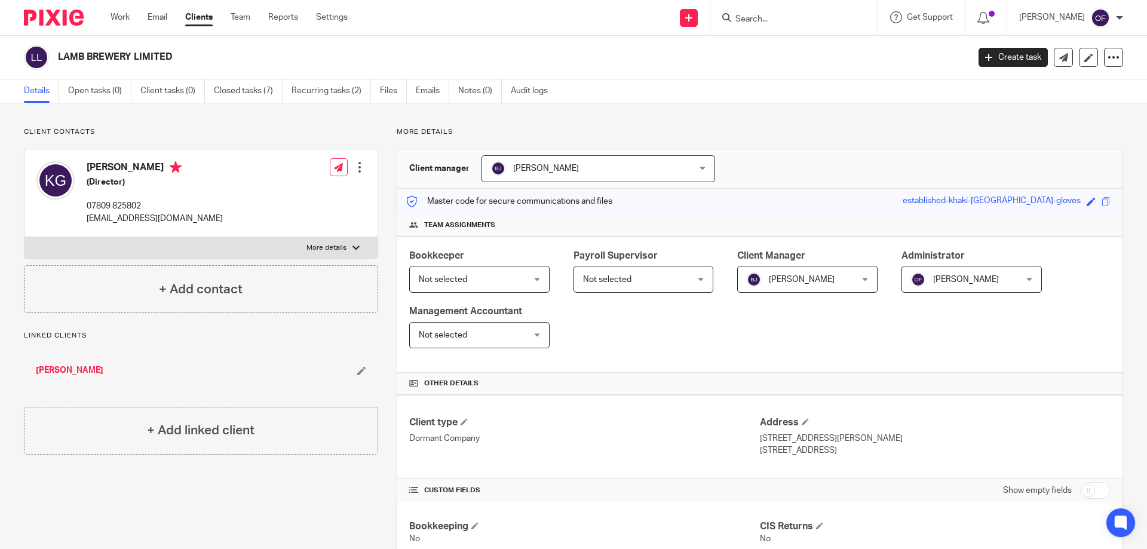
click at [154, 167] on h4 "[PERSON_NAME]" at bounding box center [155, 168] width 136 height 15
copy h4 "Gumbrell"
drag, startPoint x: 88, startPoint y: 208, endPoint x: 151, endPoint y: 205, distance: 63.4
click at [151, 205] on p "07809 825802" at bounding box center [155, 206] width 136 height 12
copy p "07809 825802"
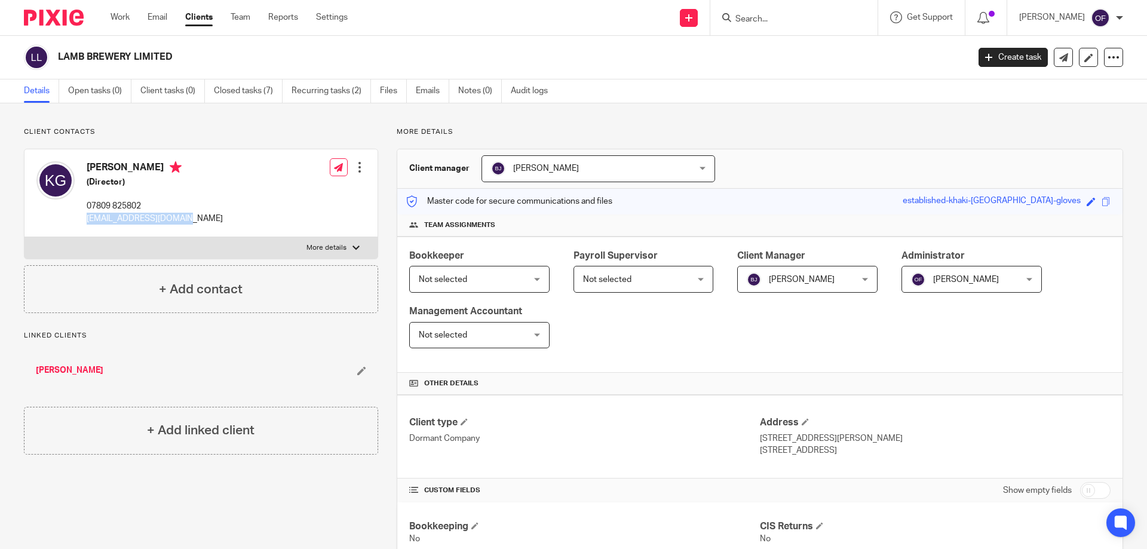
drag, startPoint x: 86, startPoint y: 217, endPoint x: 204, endPoint y: 225, distance: 118.0
click at [203, 225] on div "[PERSON_NAME] (Director) 07809 825802 [EMAIL_ADDRESS][DOMAIN_NAME] Edit contact…" at bounding box center [200, 193] width 353 height 88
copy p "[EMAIL_ADDRESS][DOMAIN_NAME]"
